Goal: Task Accomplishment & Management: Use online tool/utility

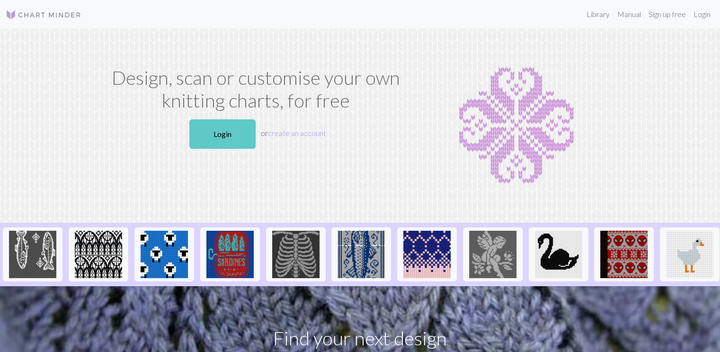
click at [232, 139] on link "Login" at bounding box center [222, 133] width 66 height 29
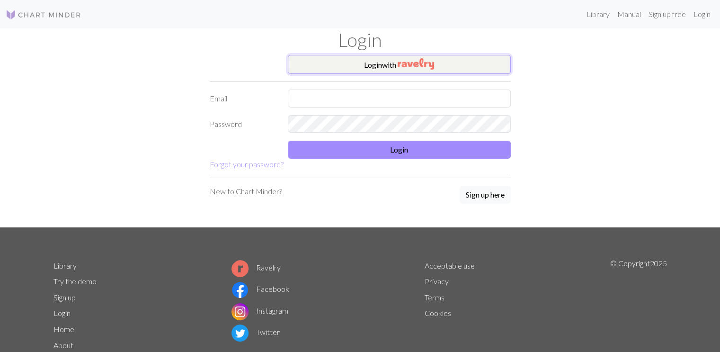
click at [368, 66] on button "Login with" at bounding box center [399, 64] width 223 height 19
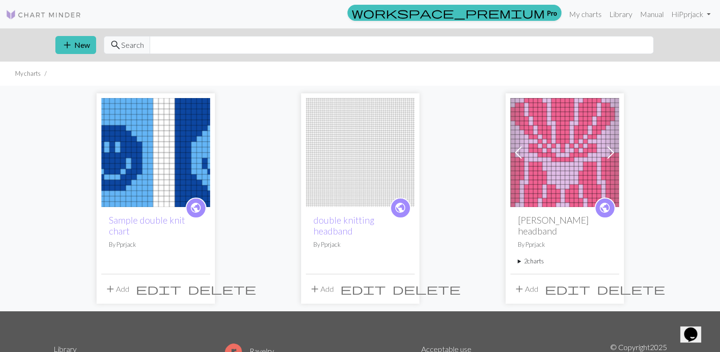
click at [188, 153] on img at bounding box center [155, 152] width 109 height 109
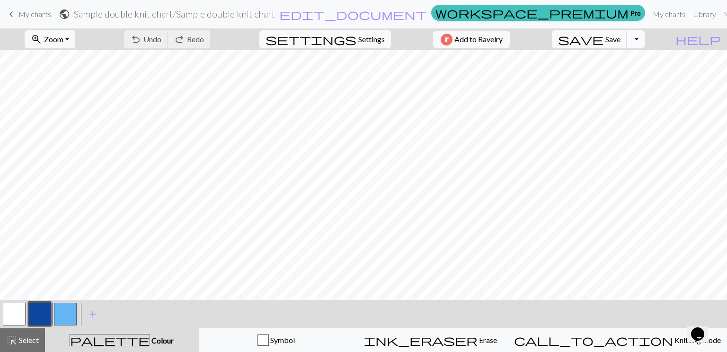
click at [645, 42] on button "Toggle Dropdown" at bounding box center [636, 39] width 18 height 18
click at [628, 74] on button "save_alt Download" at bounding box center [566, 75] width 156 height 15
